Goal: Task Accomplishment & Management: Use online tool/utility

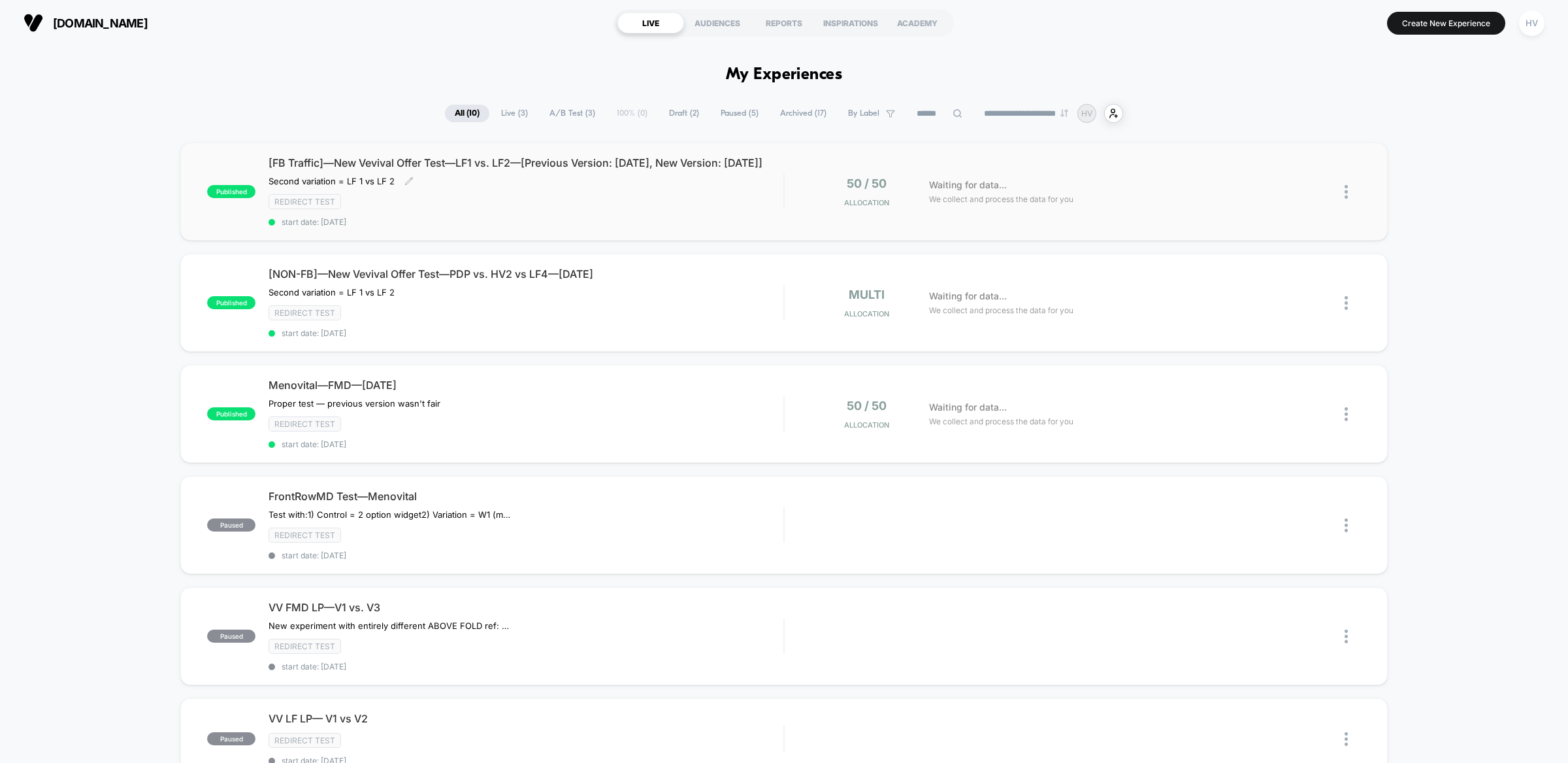
click at [629, 209] on div "Redirect Test" at bounding box center [526, 201] width 515 height 15
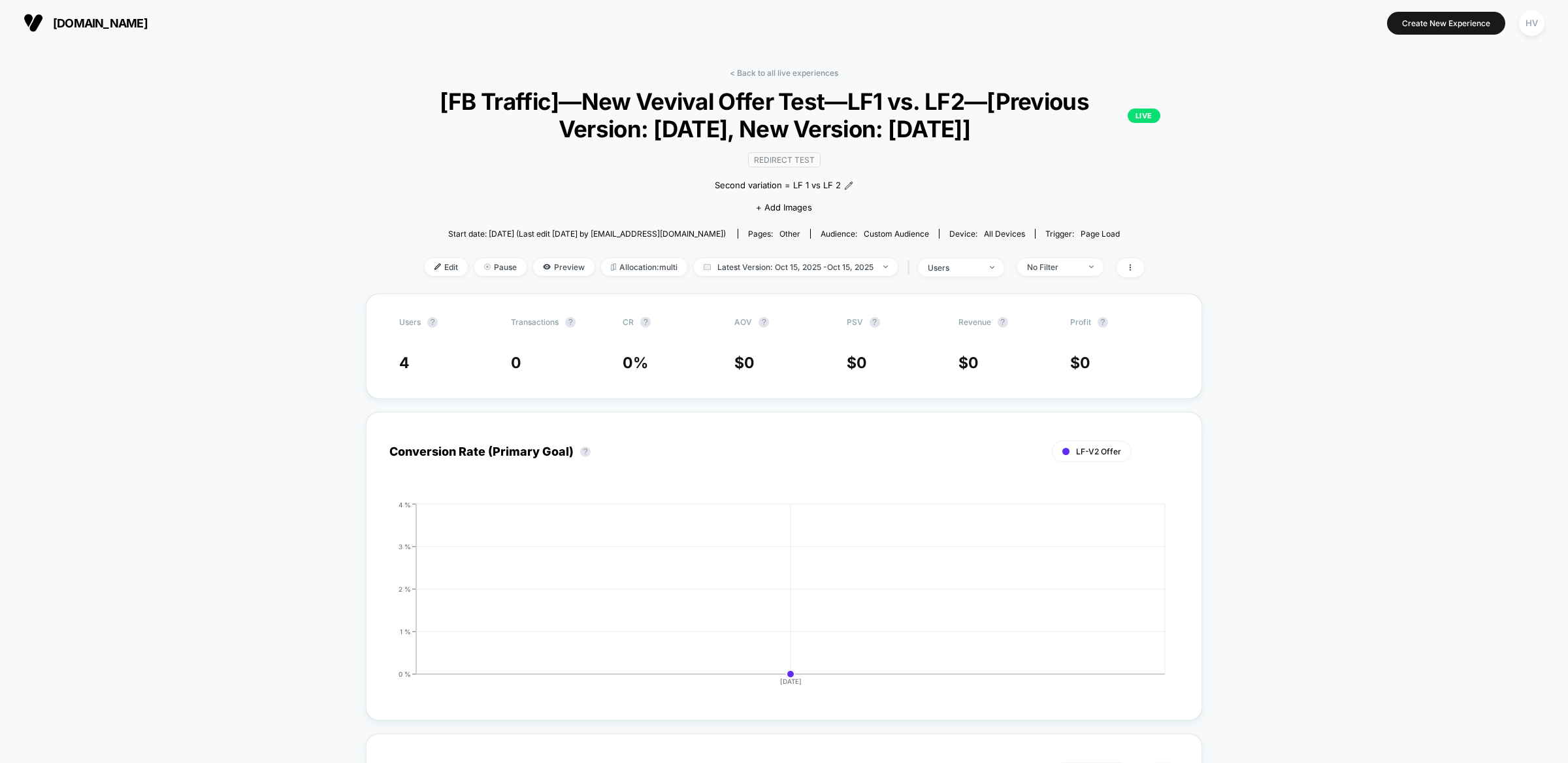
click at [59, 25] on span "[DOMAIN_NAME]" at bounding box center [100, 23] width 94 height 14
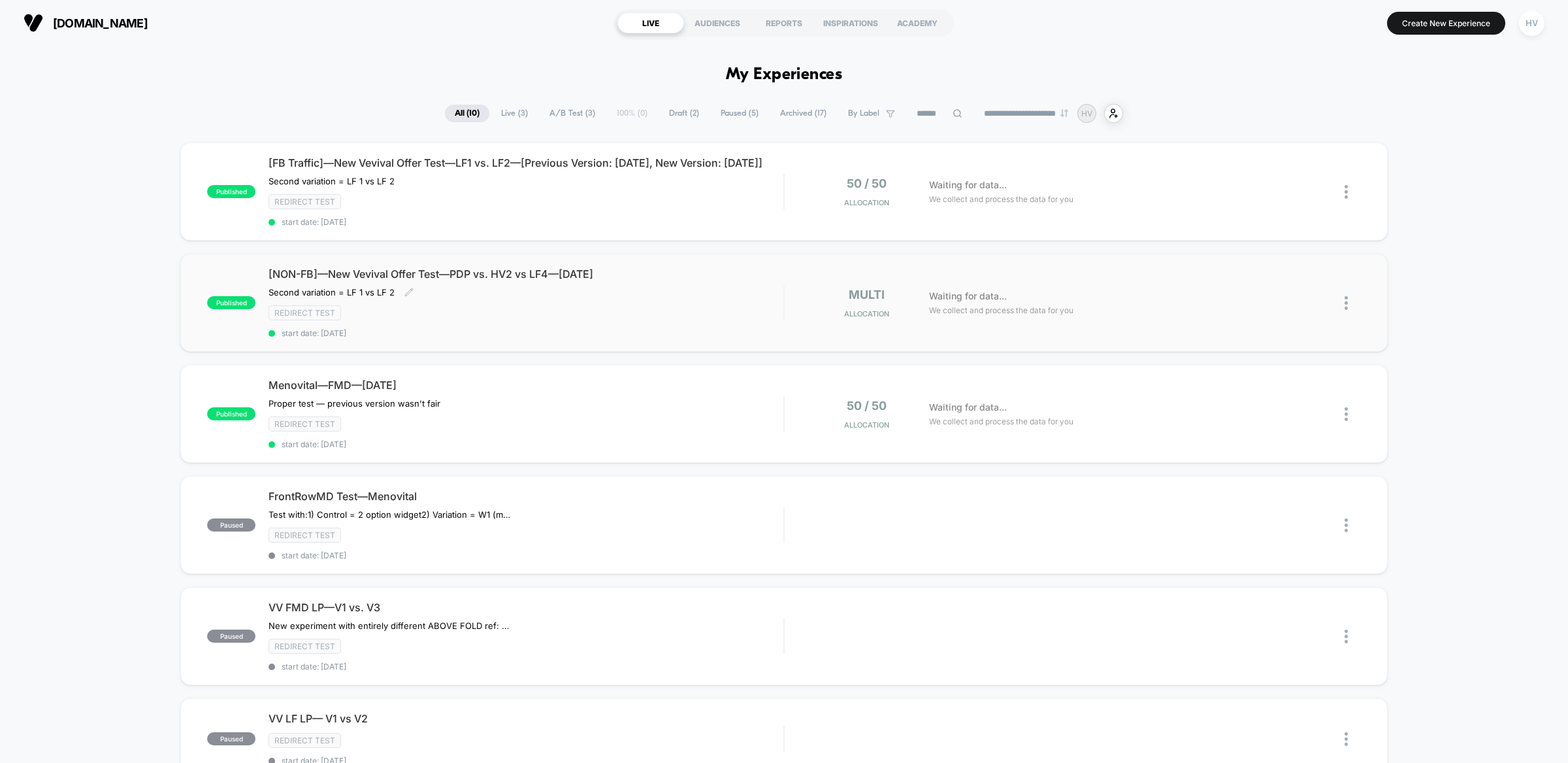
click at [476, 320] on div "Redirect Test" at bounding box center [526, 312] width 515 height 15
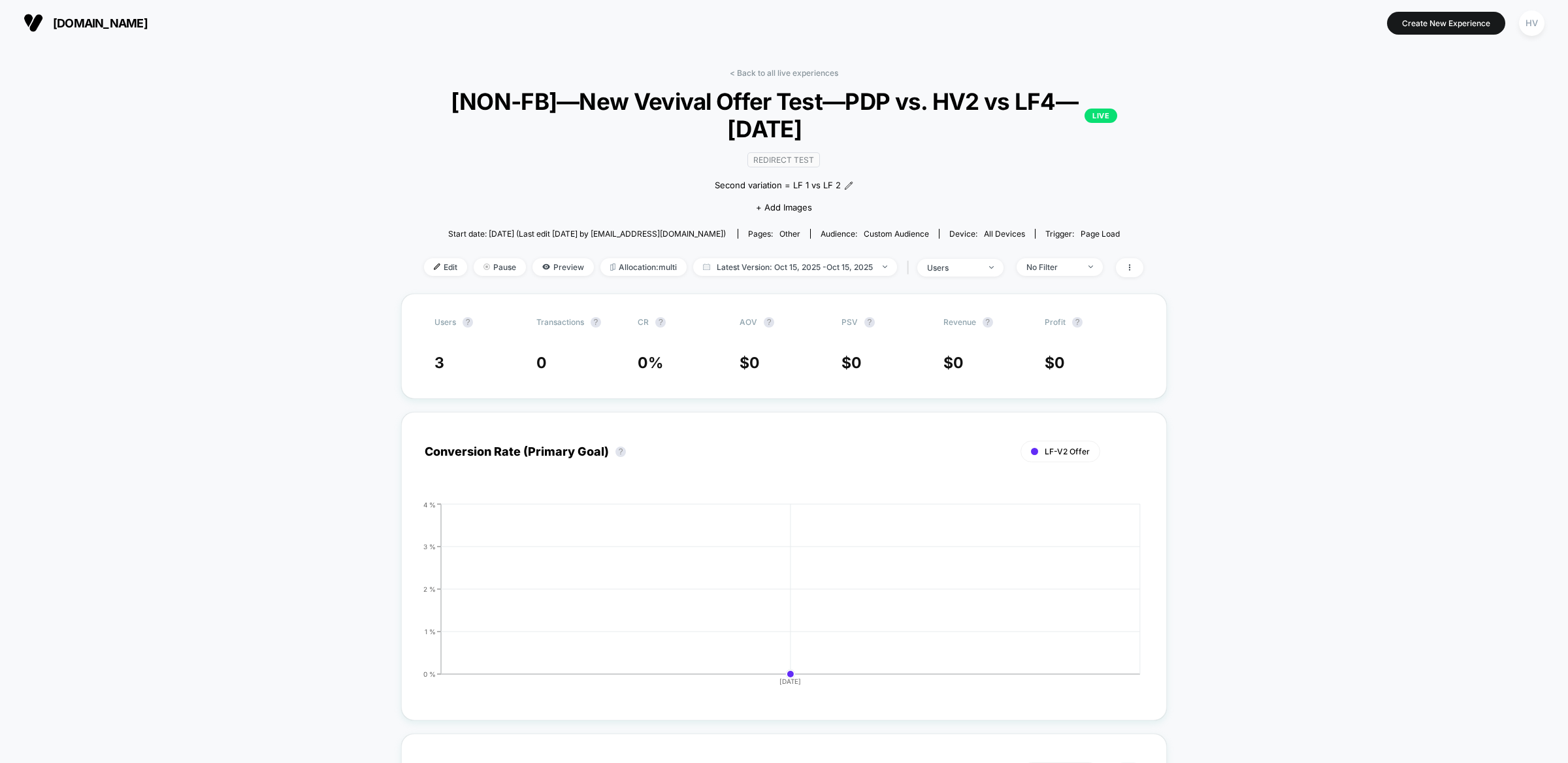
click at [24, 25] on img at bounding box center [34, 23] width 20 height 20
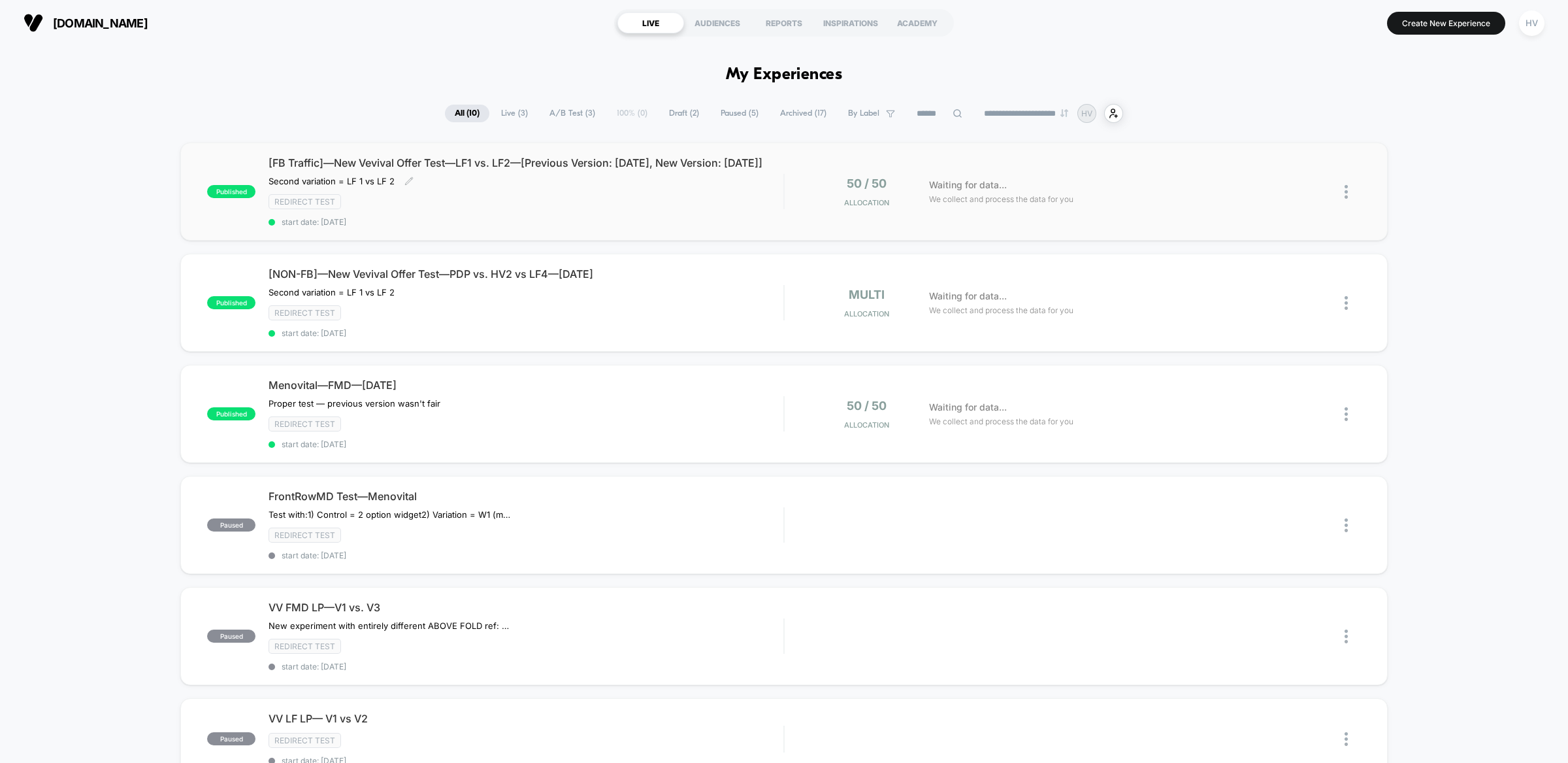
click at [560, 199] on div "[FB Traffic]—New Vevival Offer Test—LF1 vs. LF2—[Previous Version: [DATE], New …" at bounding box center [526, 191] width 515 height 71
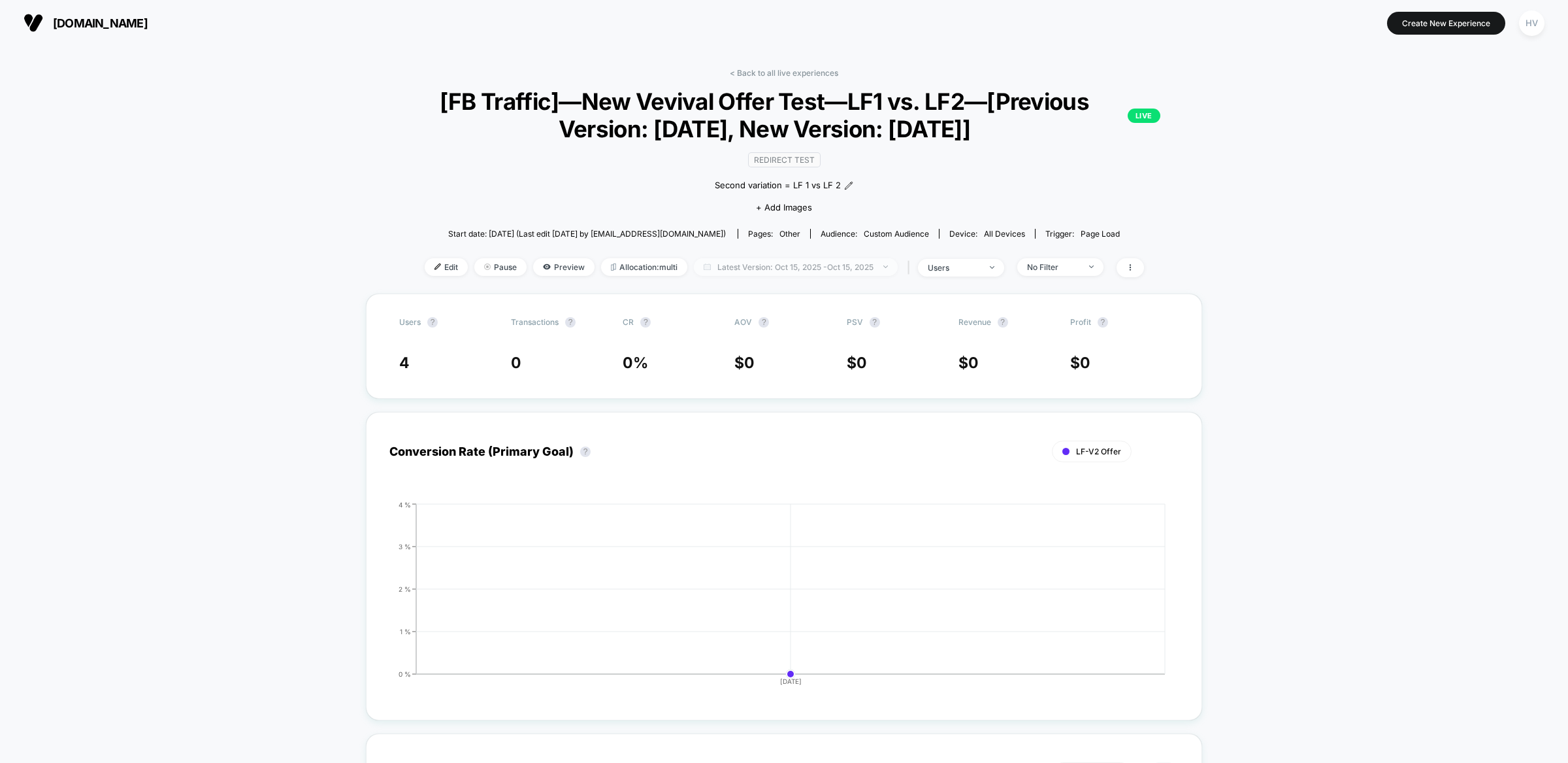
click at [766, 270] on span "Latest Version: [DATE] - [DATE]" at bounding box center [796, 267] width 204 height 18
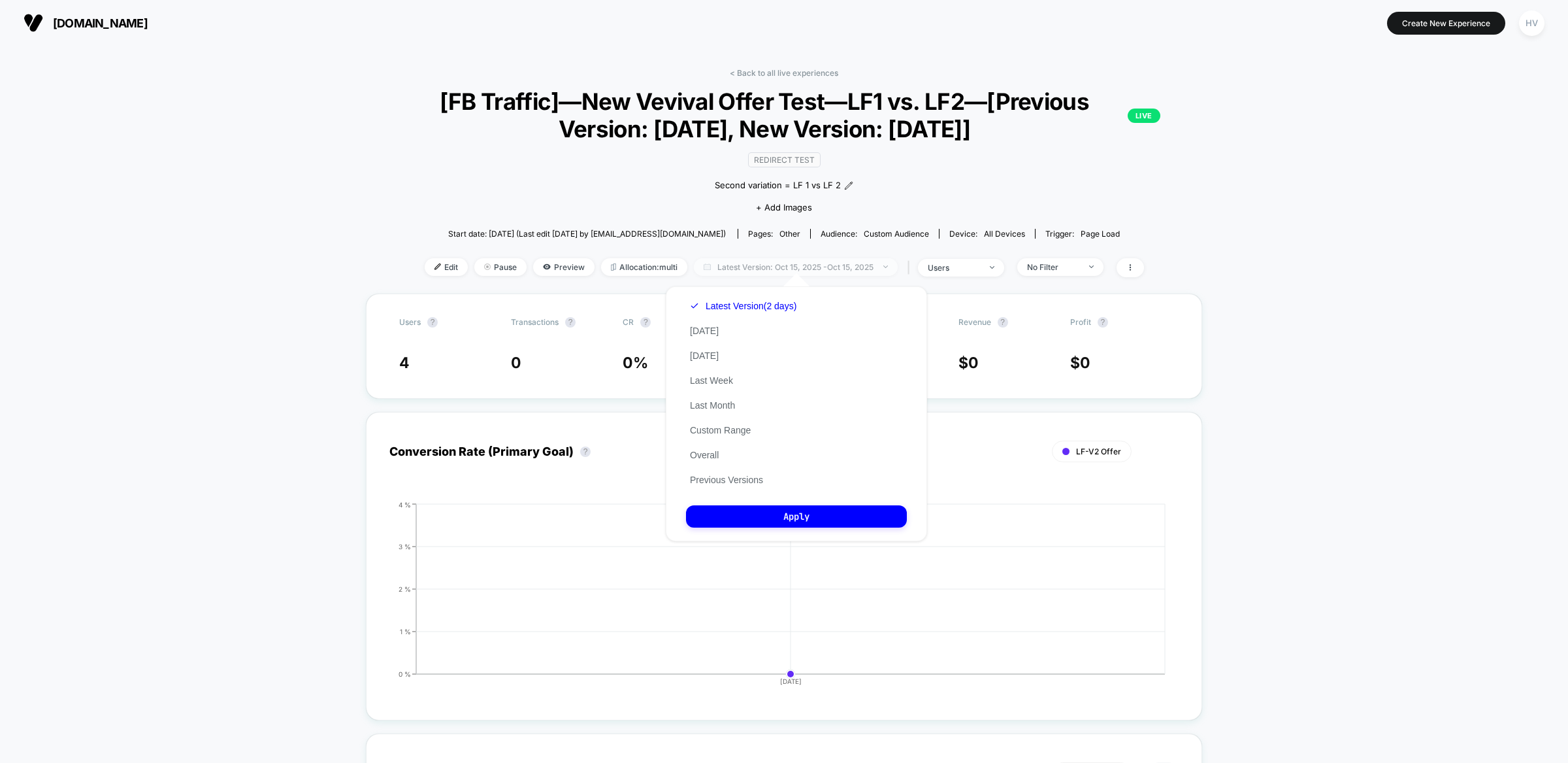
click at [766, 270] on span "Latest Version: [DATE] - [DATE]" at bounding box center [796, 267] width 204 height 18
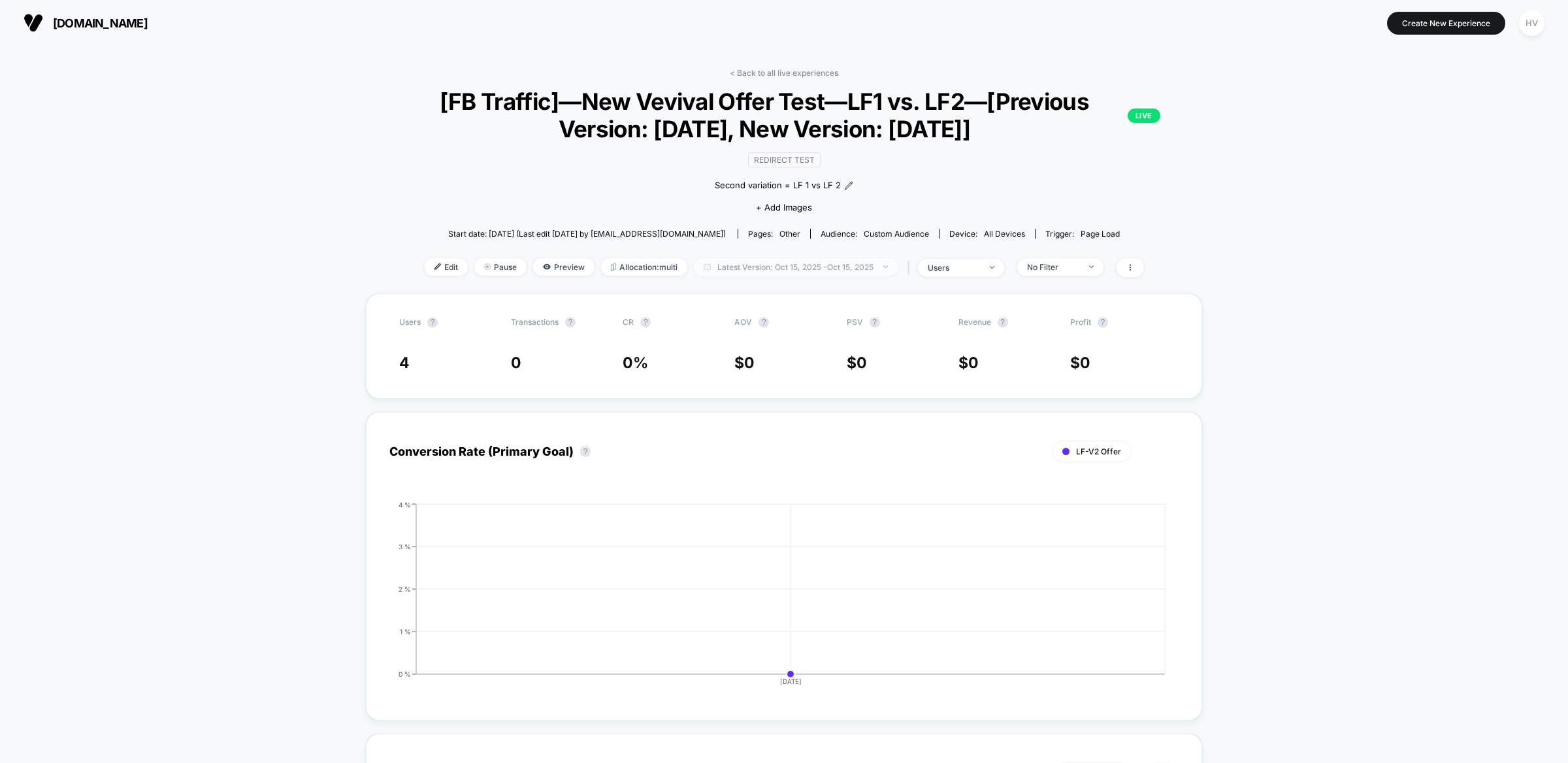
click at [766, 270] on span "Latest Version: [DATE] - [DATE]" at bounding box center [796, 267] width 204 height 18
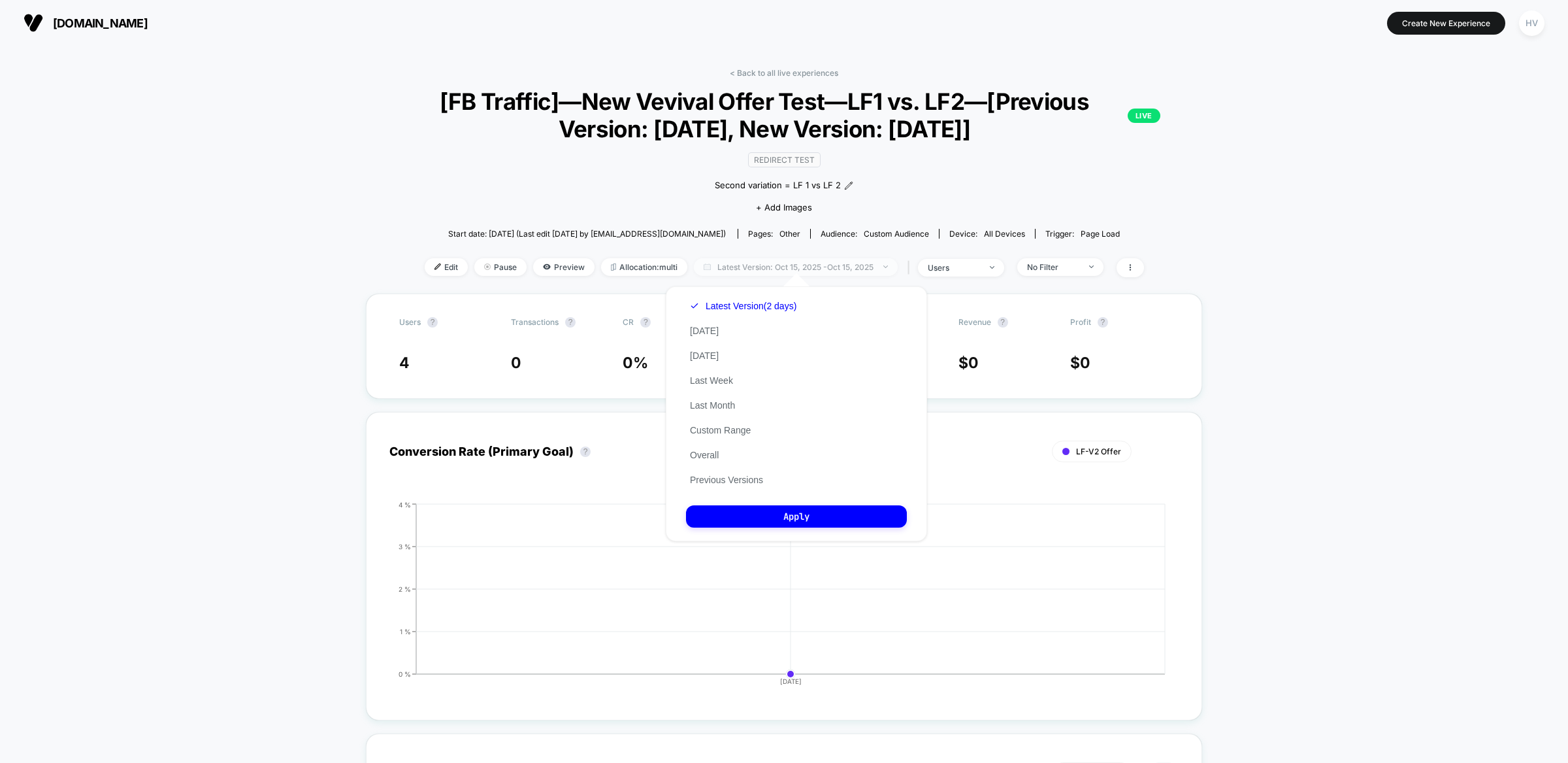
click at [766, 270] on span "Latest Version: [DATE] - [DATE]" at bounding box center [796, 267] width 204 height 18
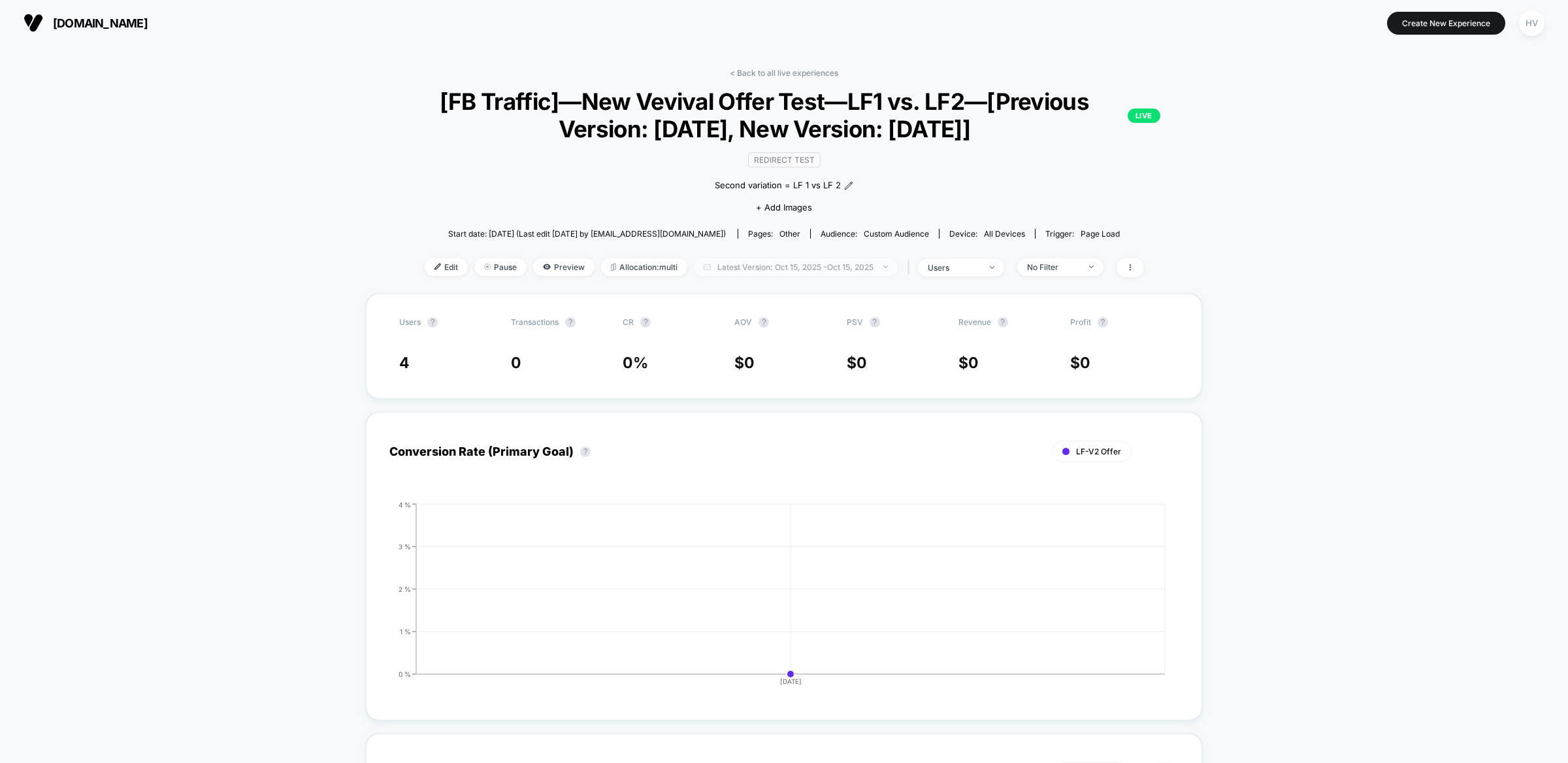
click at [766, 270] on span "Latest Version: [DATE] - [DATE]" at bounding box center [796, 267] width 204 height 18
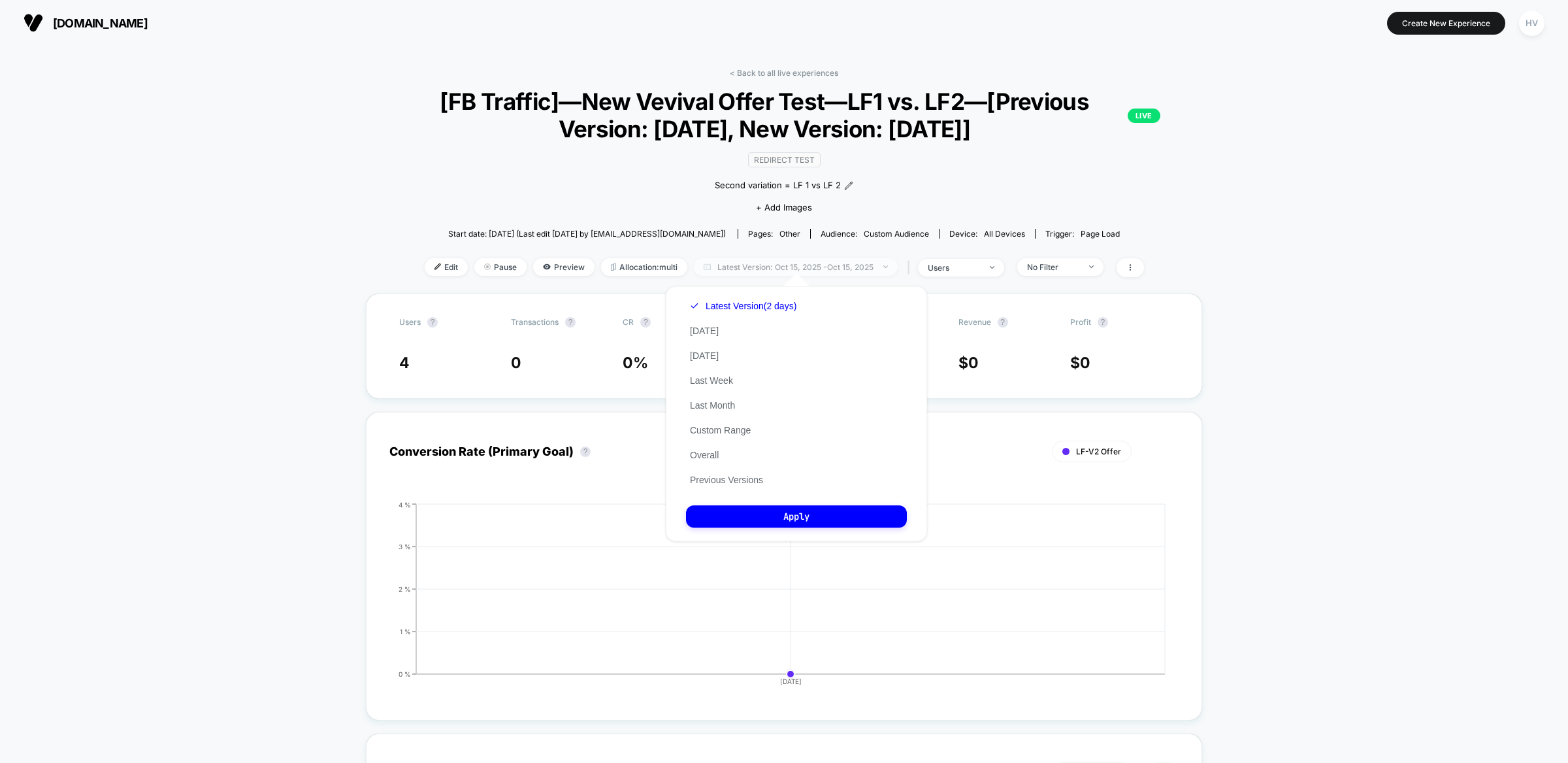
click at [766, 270] on span "Latest Version: [DATE] - [DATE]" at bounding box center [796, 267] width 204 height 18
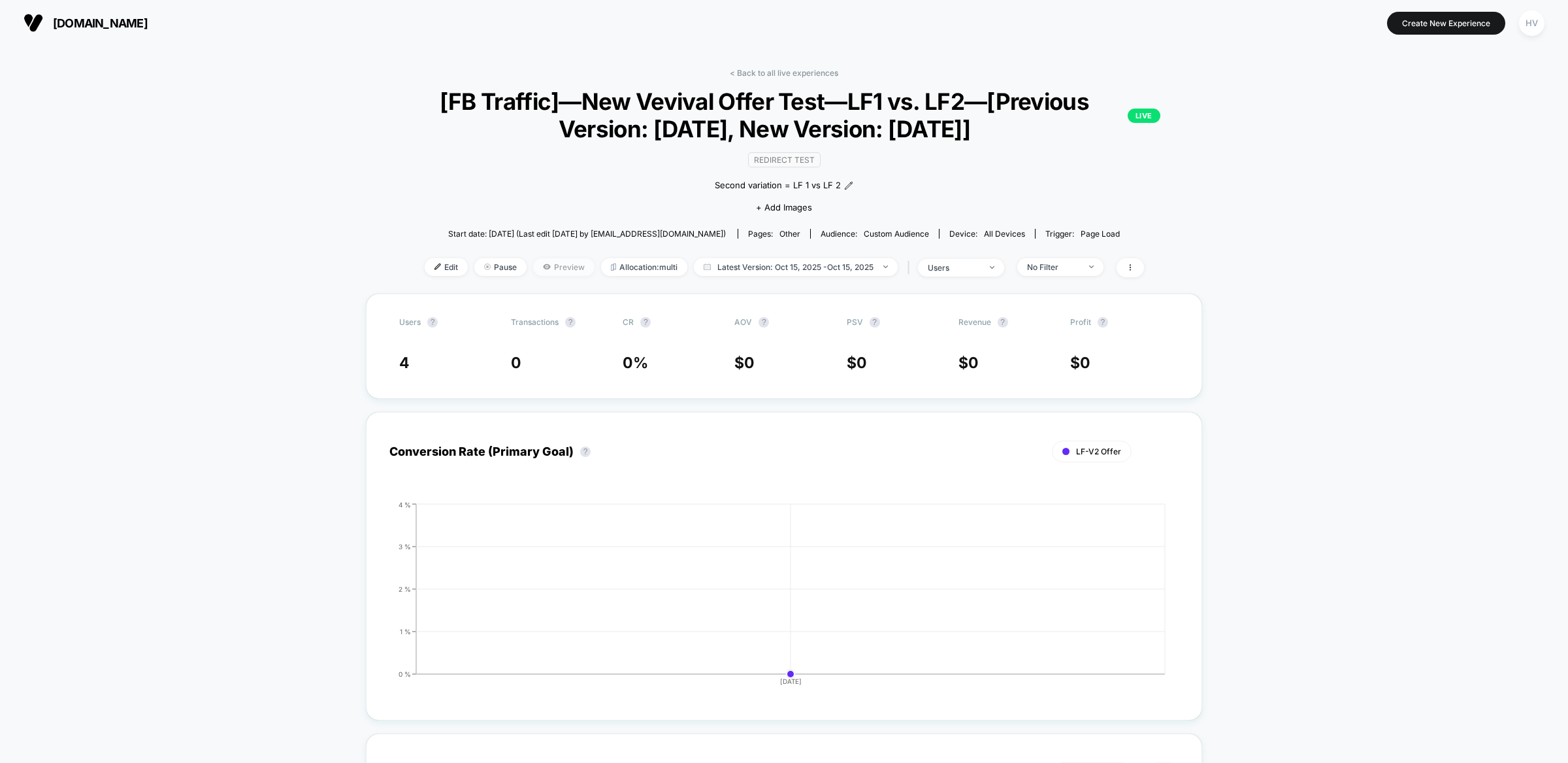
click at [543, 263] on icon at bounding box center [547, 267] width 8 height 8
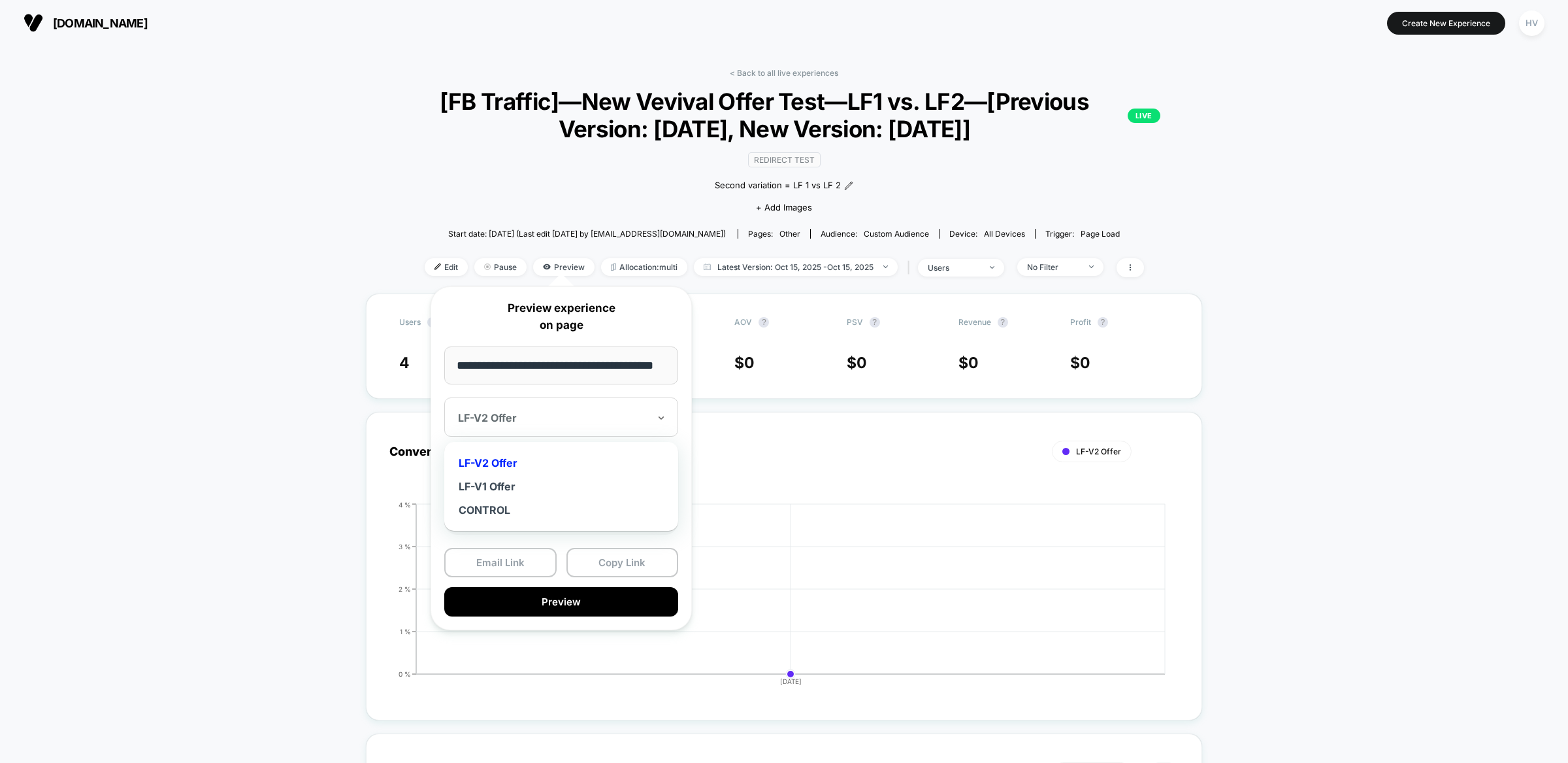
click at [551, 413] on div at bounding box center [553, 418] width 191 height 13
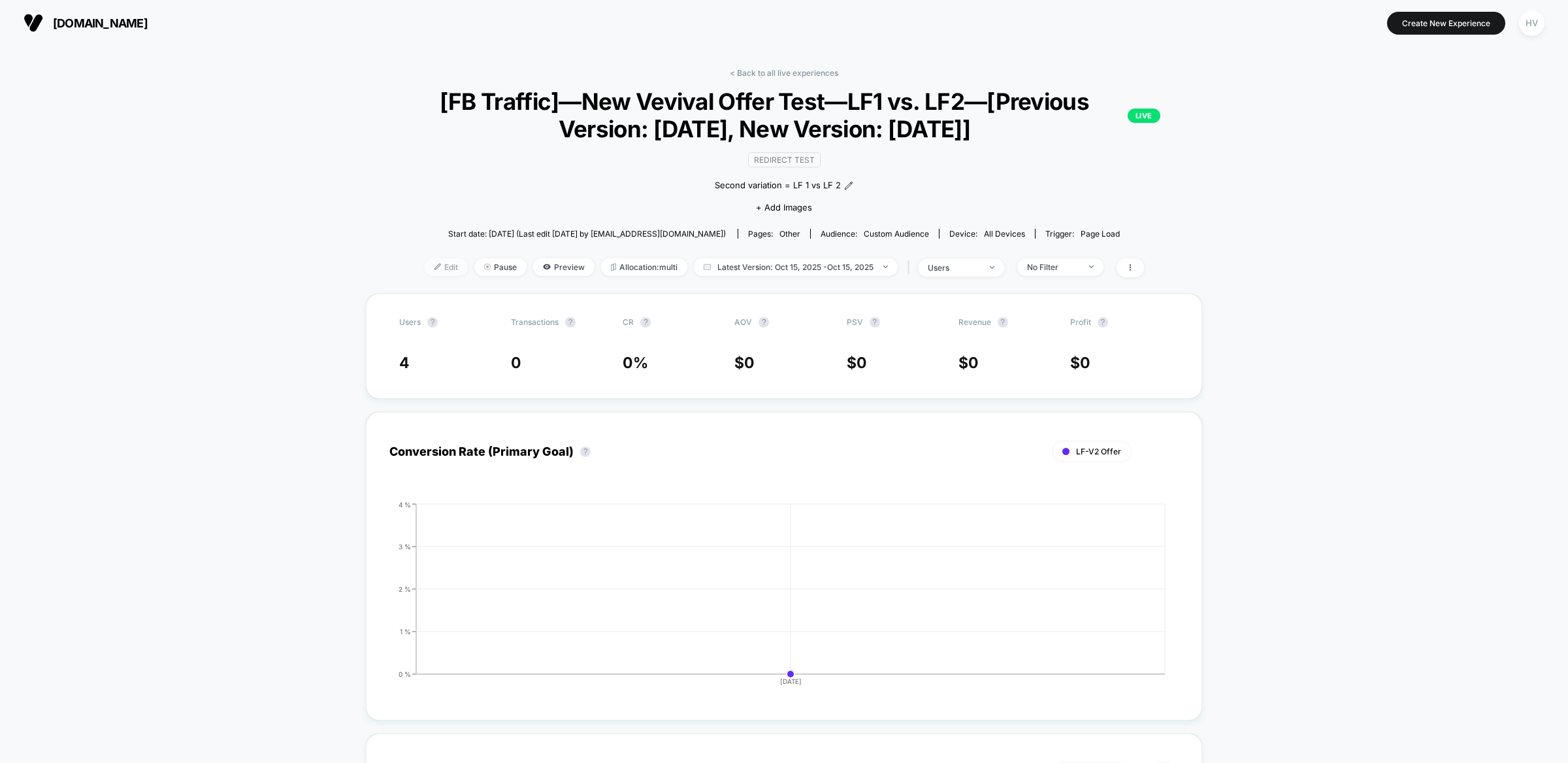
click at [435, 268] on img at bounding box center [438, 267] width 7 height 7
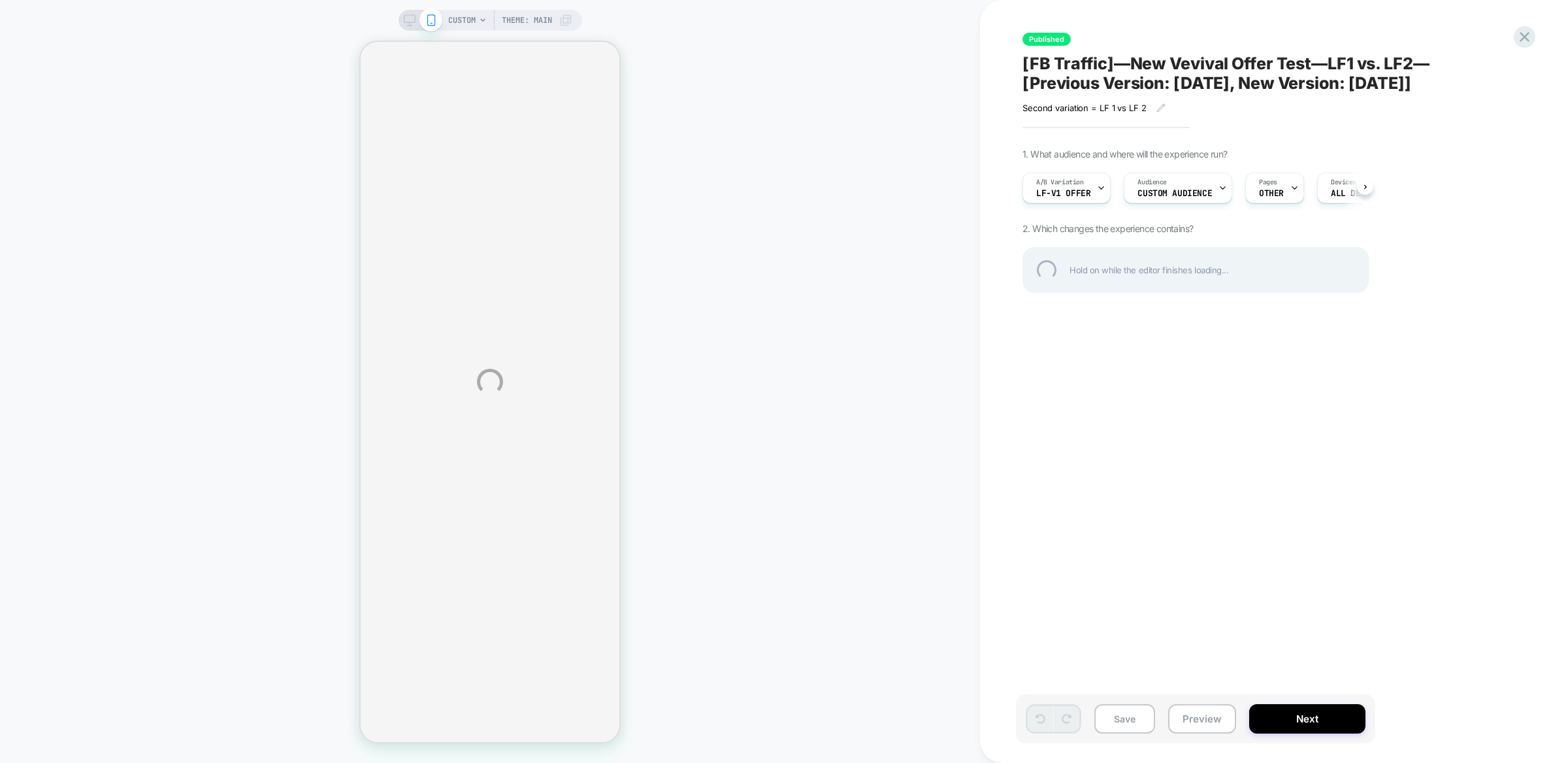
click at [1181, 194] on div "CUSTOM Theme: MAIN Published [FB Traffic]—New Vevival Offer Test—LF1 vs. LF2—[P…" at bounding box center [784, 381] width 1568 height 763
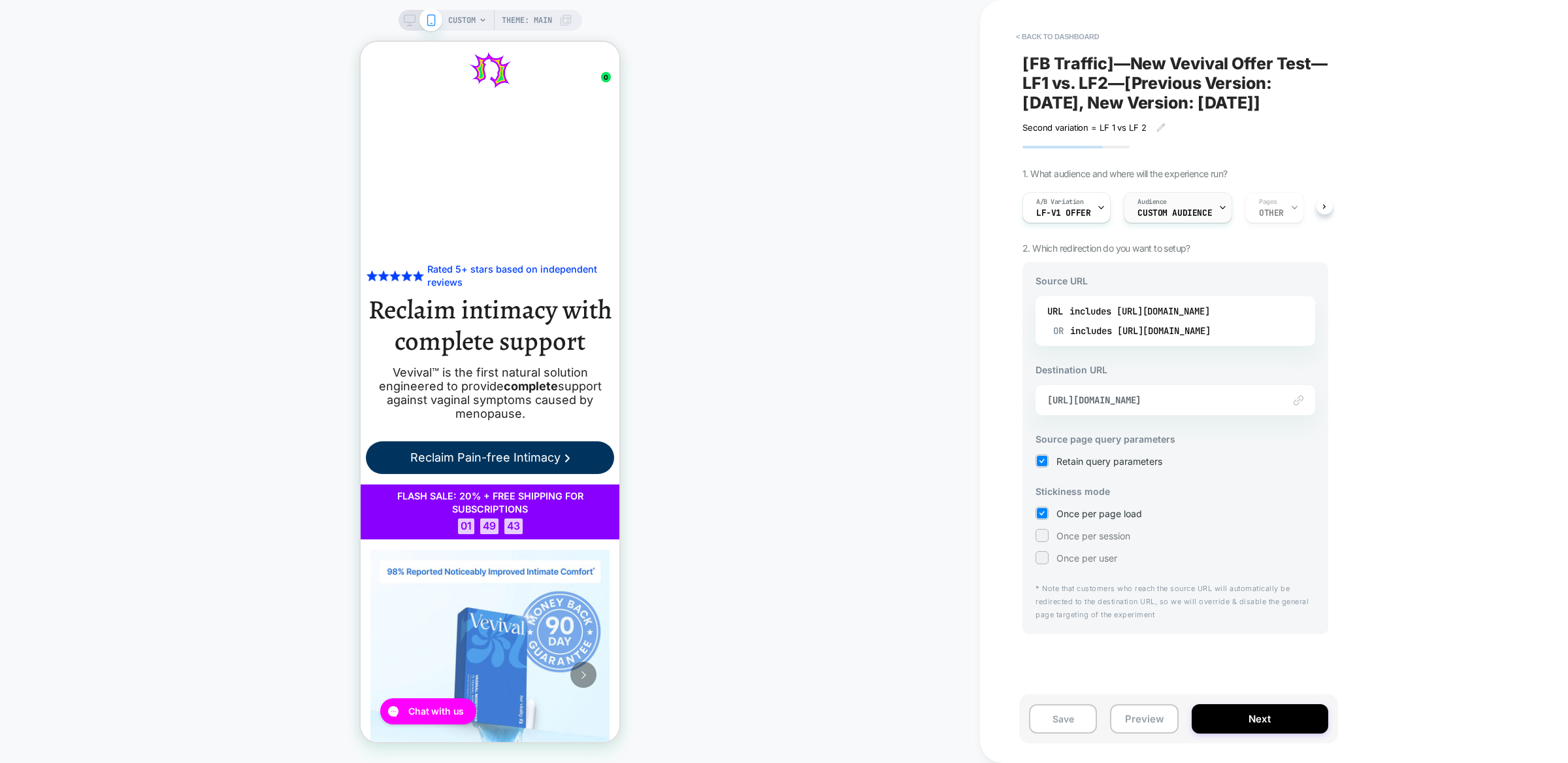
click at [1163, 212] on span "Custom Audience" at bounding box center [1174, 213] width 75 height 9
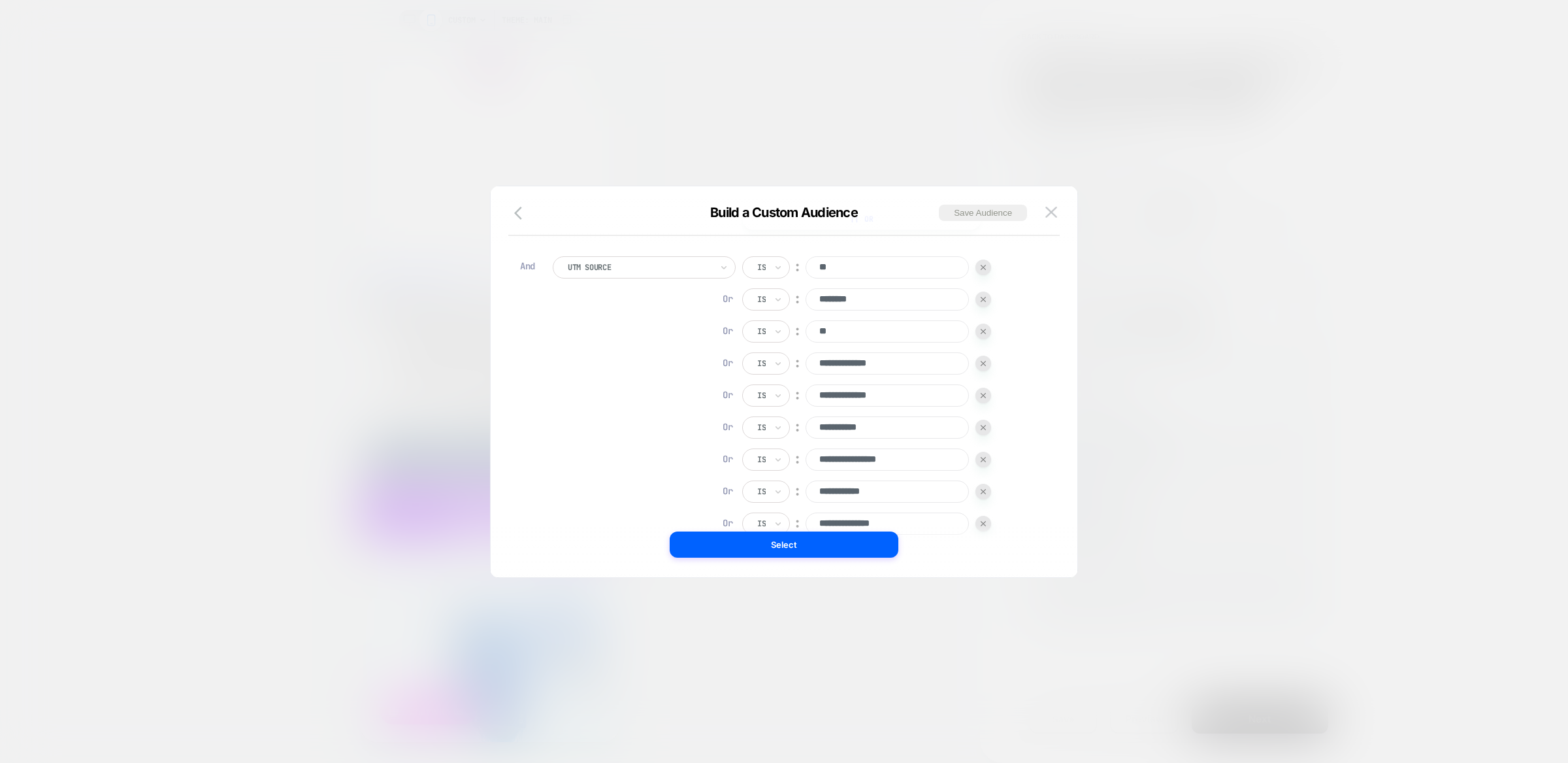
scroll to position [446, 0]
click at [1218, 327] on div at bounding box center [784, 381] width 1568 height 763
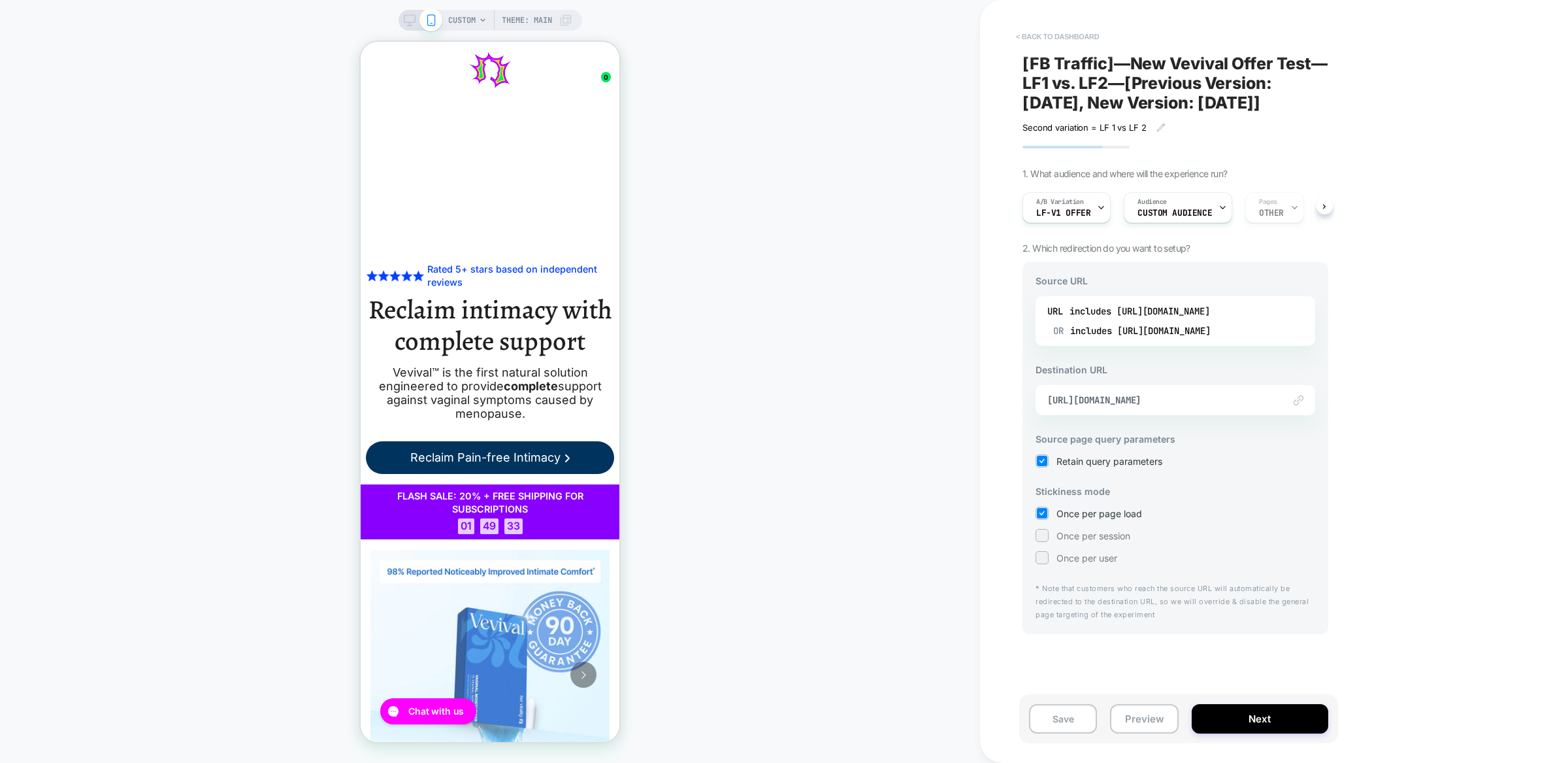
click at [1034, 26] on div "< back to dashboard [FB Traffic]—New Vevival Offer Test—LF1 vs. LF2—[Previous V…" at bounding box center [1182, 381] width 319 height 763
click at [1034, 30] on button "< back to dashboard" at bounding box center [1057, 37] width 96 height 21
